Goal: Entertainment & Leisure: Consume media (video, audio)

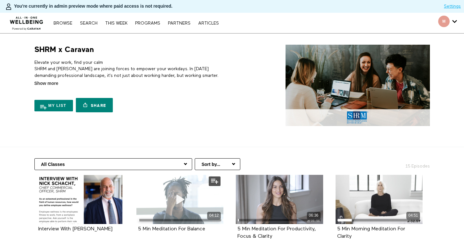
click at [181, 199] on icon at bounding box center [179, 199] width 19 height 11
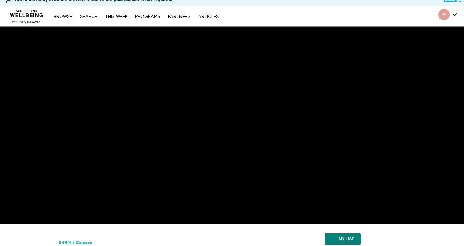
scroll to position [14, 0]
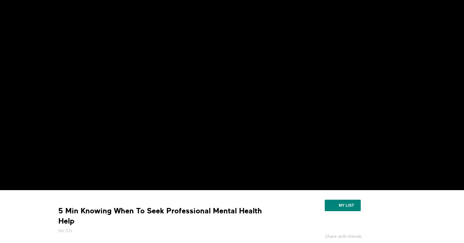
scroll to position [43, 0]
